Goal: Communication & Community: Answer question/provide support

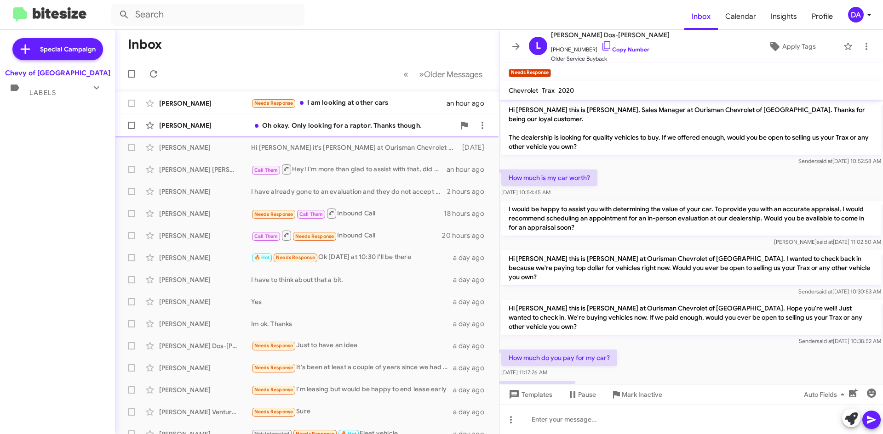
drag, startPoint x: 84, startPoint y: 189, endPoint x: 123, endPoint y: 120, distance: 79.5
click at [84, 189] on div "Special Campaign Chevy of Rockville Labels Inbox (2) Needs Response All Convers…" at bounding box center [57, 230] width 115 height 401
click at [149, 72] on icon at bounding box center [153, 73] width 11 height 11
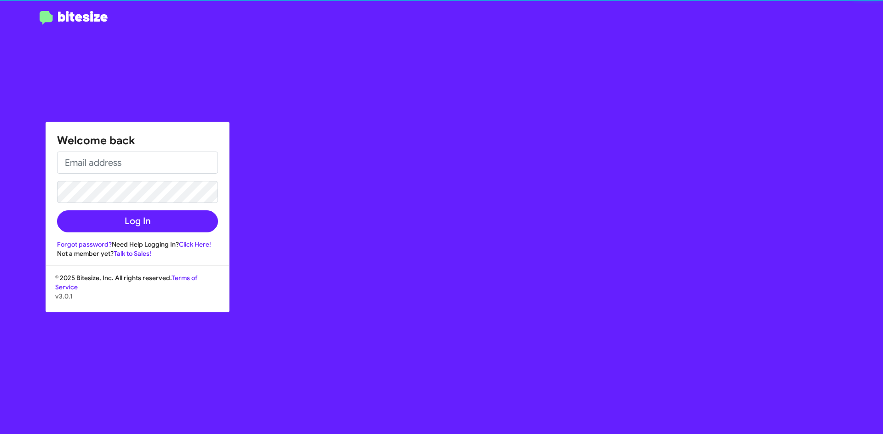
type input "[EMAIL_ADDRESS][DOMAIN_NAME]"
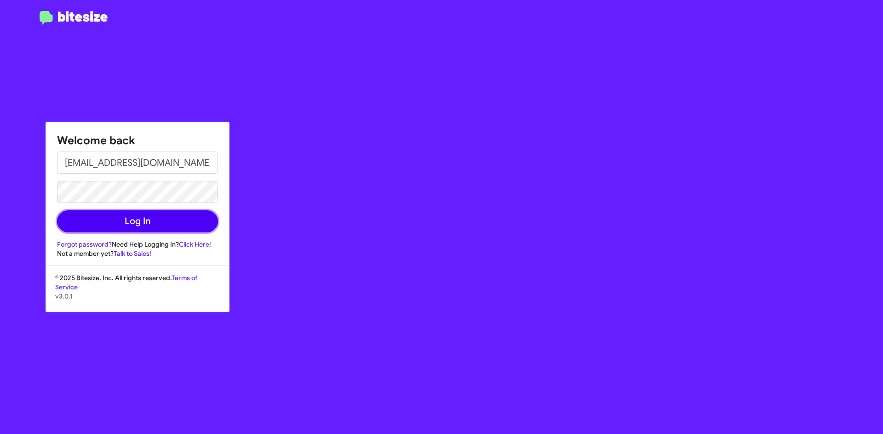
click at [154, 225] on button "Log In" at bounding box center [137, 222] width 161 height 22
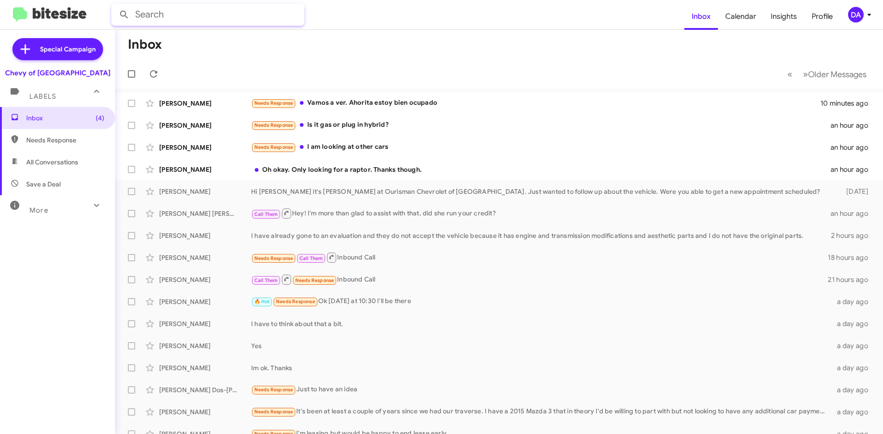
drag, startPoint x: 251, startPoint y: 18, endPoint x: 241, endPoint y: 20, distance: 10.4
click at [251, 18] on input "text" at bounding box center [207, 15] width 193 height 22
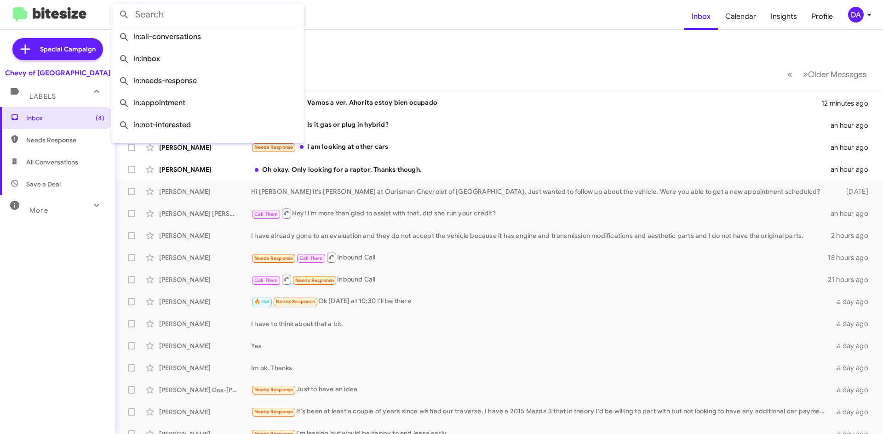
click at [54, 297] on div "Inbox (4) Needs Response All Conversations Save a Deal More Important 🔥 Hot App…" at bounding box center [57, 237] width 115 height 261
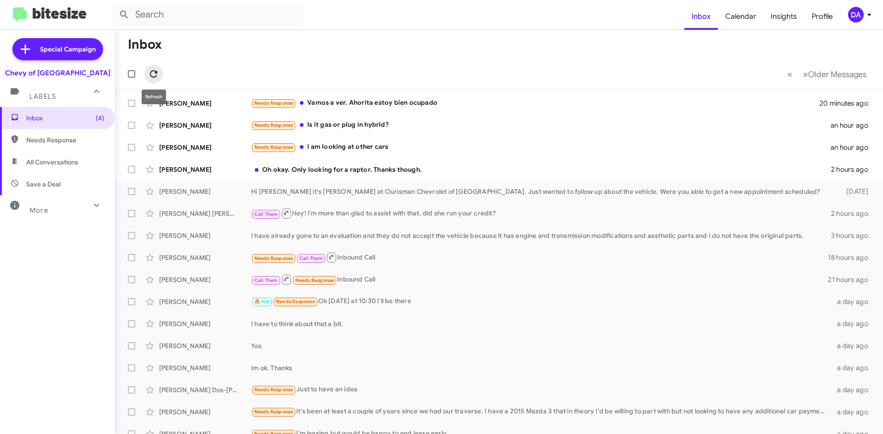
click at [156, 78] on icon at bounding box center [153, 73] width 11 height 11
click at [325, 165] on div "Oh okay. Only looking for a raptor. Thanks though." at bounding box center [545, 169] width 588 height 9
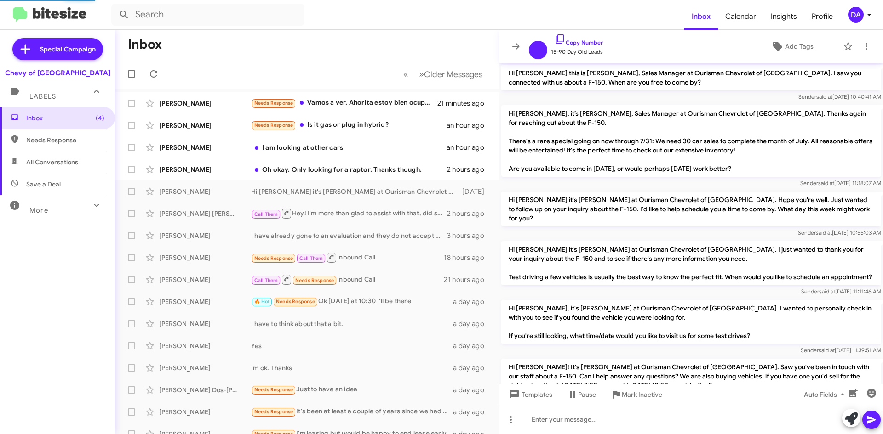
scroll to position [146, 0]
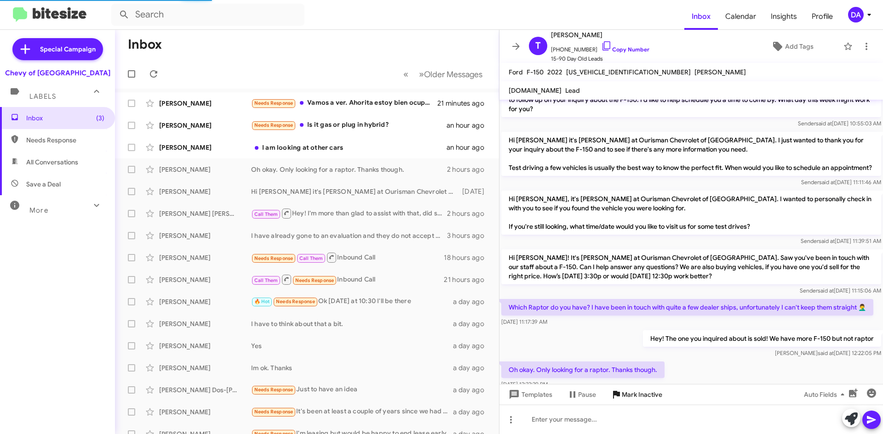
click at [645, 393] on span "Mark Inactive" at bounding box center [642, 395] width 40 height 17
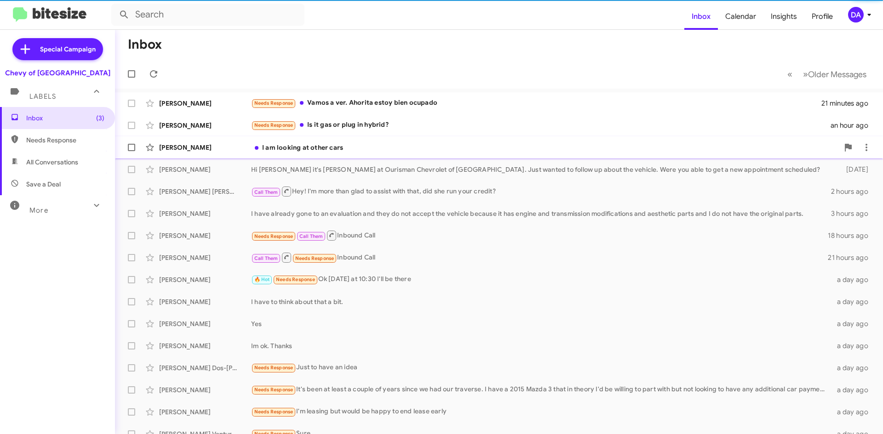
click at [337, 153] on div "[PERSON_NAME] I am looking at other cars an hour ago" at bounding box center [498, 147] width 753 height 18
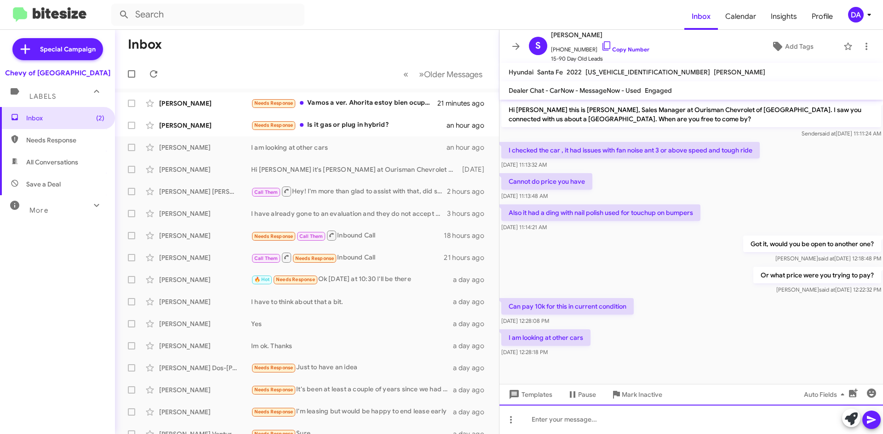
click at [566, 417] on div at bounding box center [690, 419] width 383 height 29
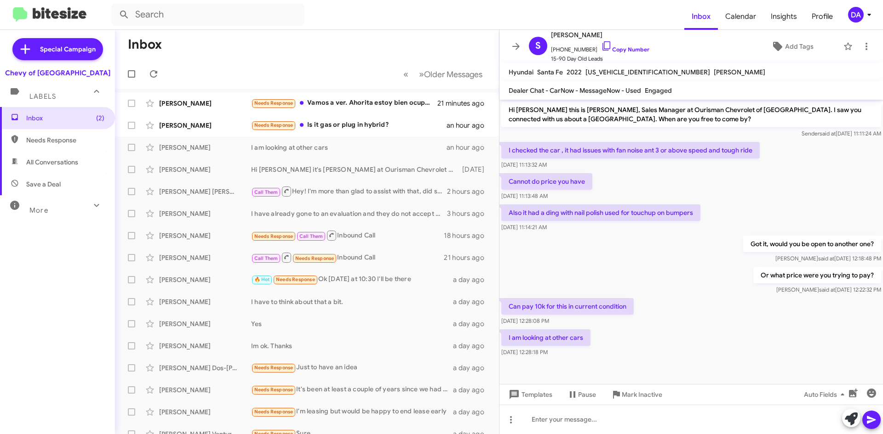
click at [610, 79] on mat-toolbar "Hyundai Santa Fe 2022 [US_VEHICLE_IDENTIFICATION_NUMBER] [PERSON_NAME]" at bounding box center [690, 72] width 383 height 18
click at [611, 73] on span "[US_VEHICLE_IDENTIFICATION_NUMBER]" at bounding box center [647, 72] width 125 height 8
copy span "[US_VEHICLE_IDENTIFICATION_NUMBER]"
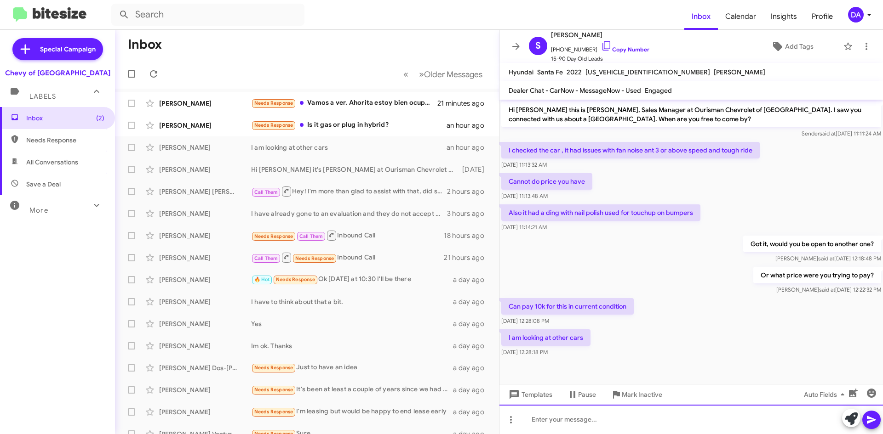
click at [570, 416] on div at bounding box center [690, 419] width 383 height 29
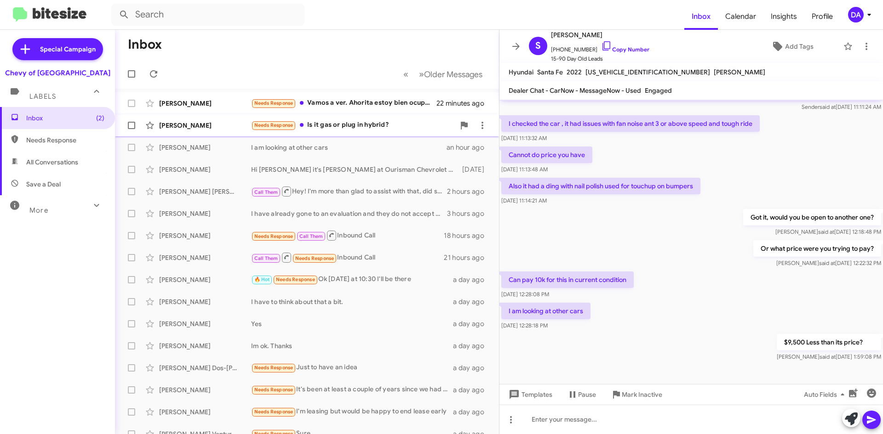
click at [357, 122] on div "Needs Response Is it gas or plug in hybrid?" at bounding box center [353, 125] width 204 height 11
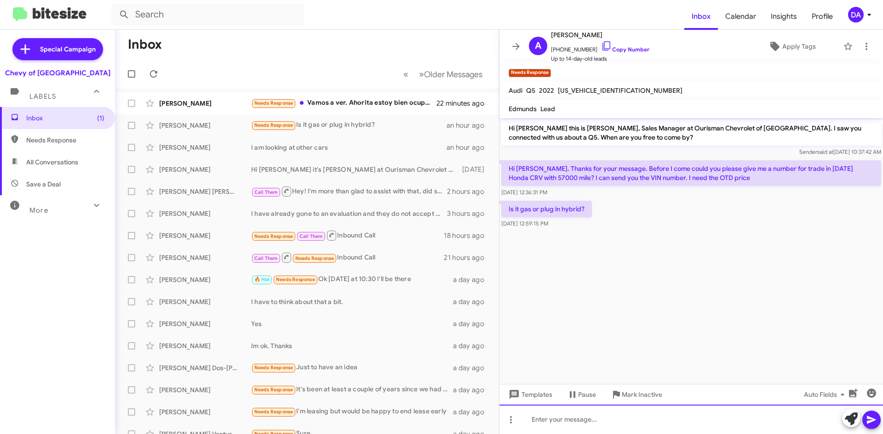
click at [599, 420] on div at bounding box center [690, 419] width 383 height 29
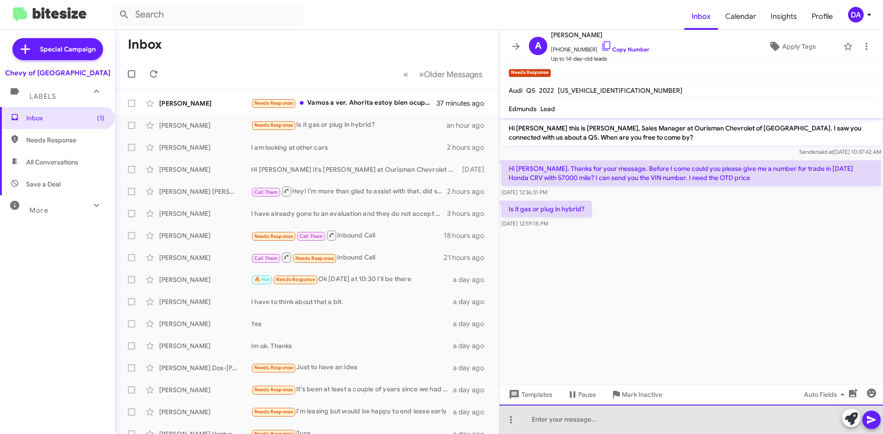
click at [566, 423] on div at bounding box center [690, 419] width 383 height 29
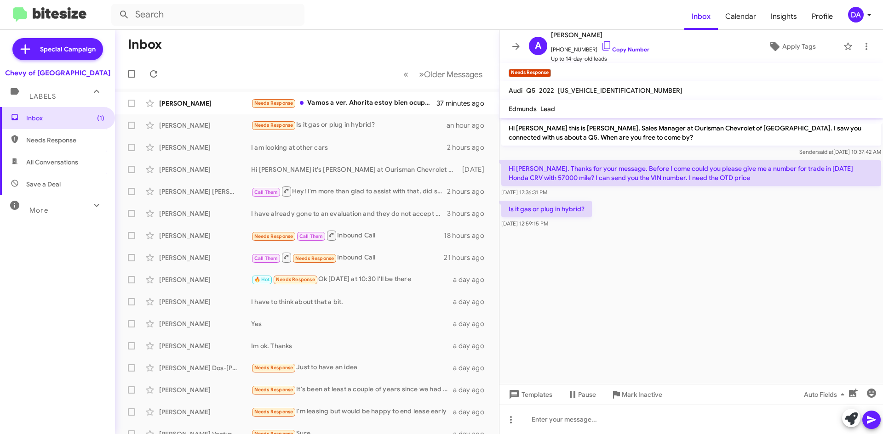
click at [582, 86] on span "[US_VEHICLE_IDENTIFICATION_NUMBER]" at bounding box center [620, 90] width 125 height 8
copy span "[US_VEHICLE_IDENTIFICATION_NUMBER]"
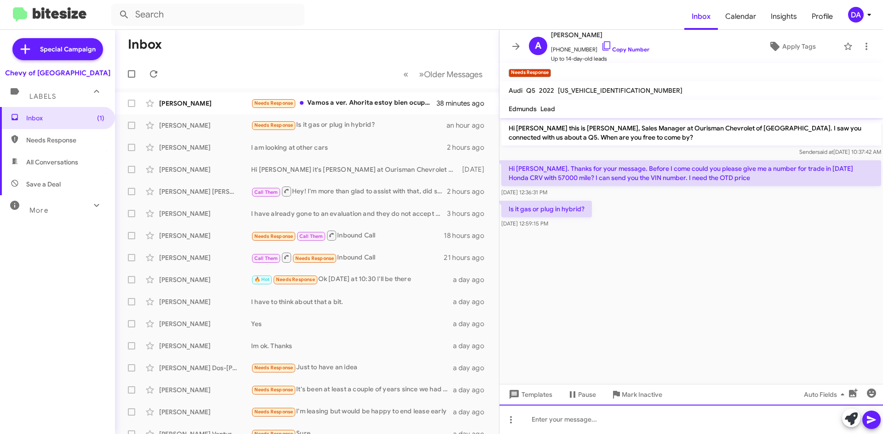
click at [573, 425] on div at bounding box center [690, 419] width 383 height 29
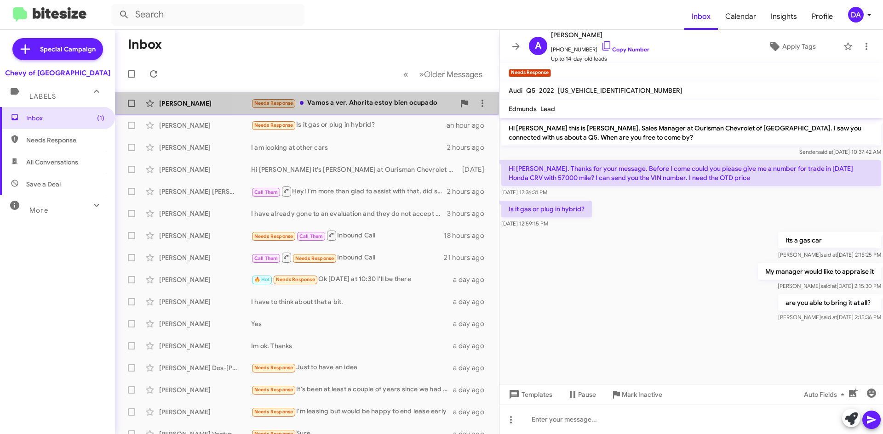
click at [382, 107] on div "Needs Response Vamos a ver. Ahorita estoy bien ocupado" at bounding box center [353, 103] width 204 height 11
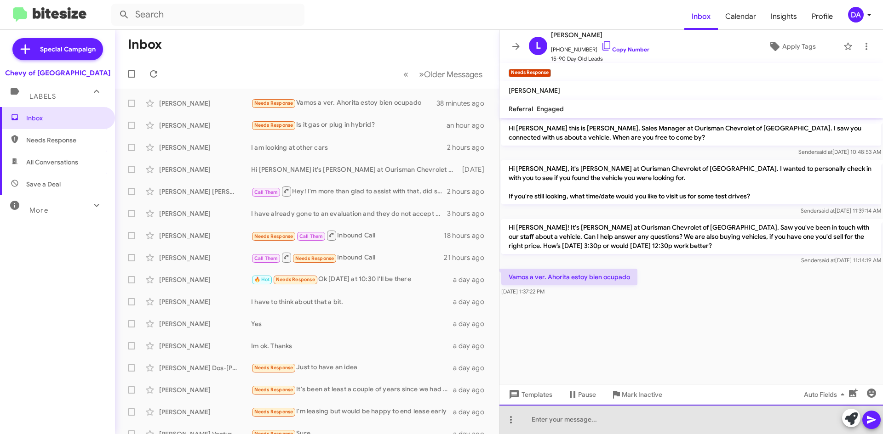
click at [575, 428] on div at bounding box center [690, 419] width 383 height 29
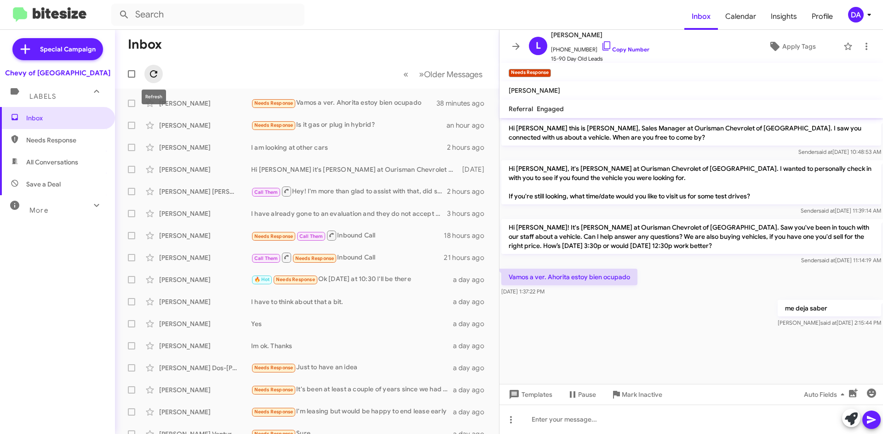
click at [150, 69] on icon at bounding box center [153, 73] width 11 height 11
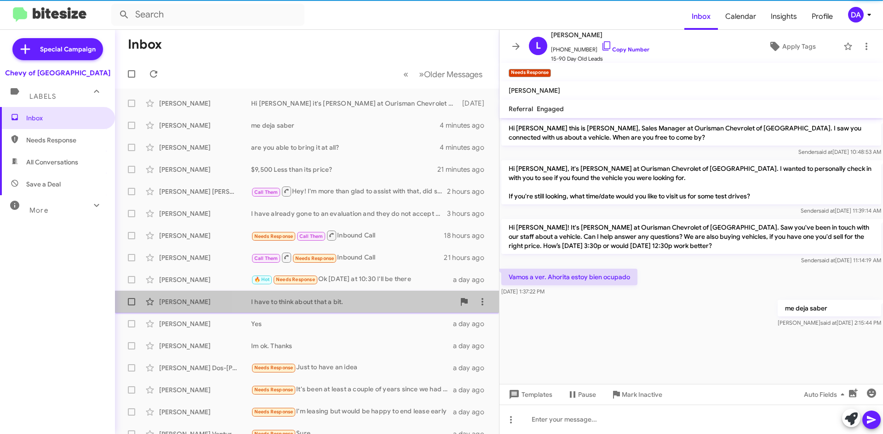
click at [373, 306] on div "I have to think about that a bit." at bounding box center [353, 301] width 204 height 9
